Goal: Go to known website: Go to known website

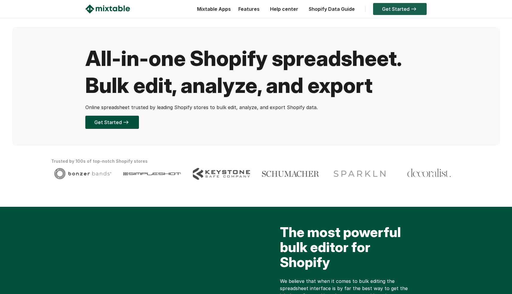
click at [412, 10] on link "Get Started" at bounding box center [400, 9] width 54 height 12
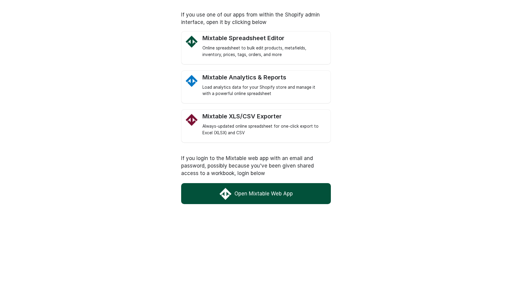
click at [239, 195] on link "Open Mixtable Web App" at bounding box center [256, 193] width 150 height 21
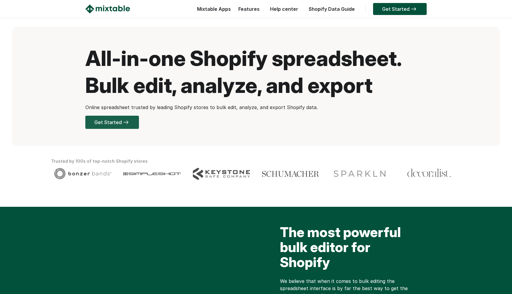
click at [110, 124] on link "Get Started" at bounding box center [112, 122] width 54 height 13
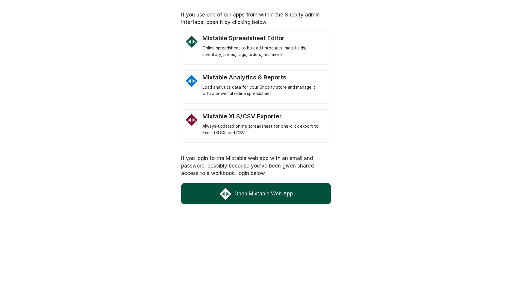
click at [237, 188] on link "Open Mixtable Web App" at bounding box center [256, 193] width 150 height 21
